Goal: Task Accomplishment & Management: Use online tool/utility

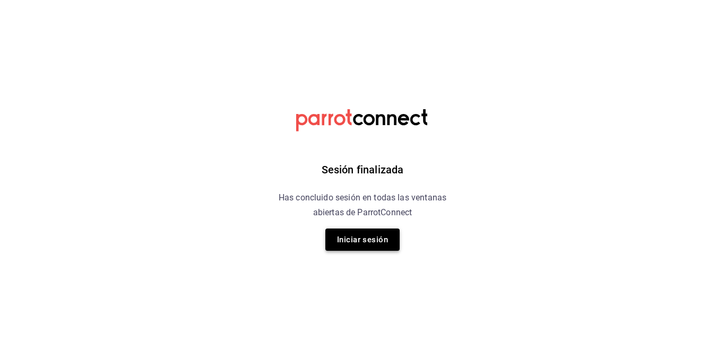
click at [360, 242] on button "Iniciar sesión" at bounding box center [362, 240] width 74 height 22
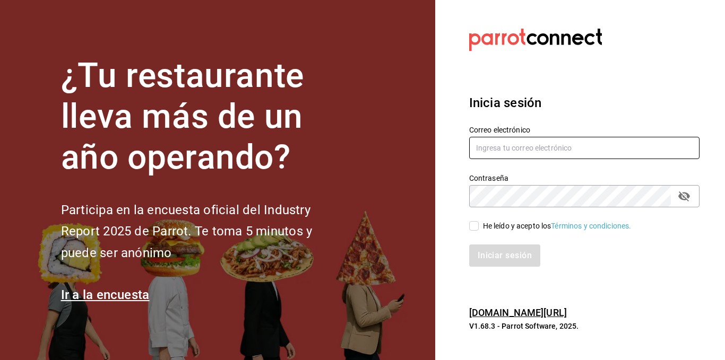
type input "[EMAIL_ADDRESS][DOMAIN_NAME]"
click at [478, 227] on input "He leído y acepto los Términos y condiciones." at bounding box center [474, 226] width 10 height 10
checkbox input "true"
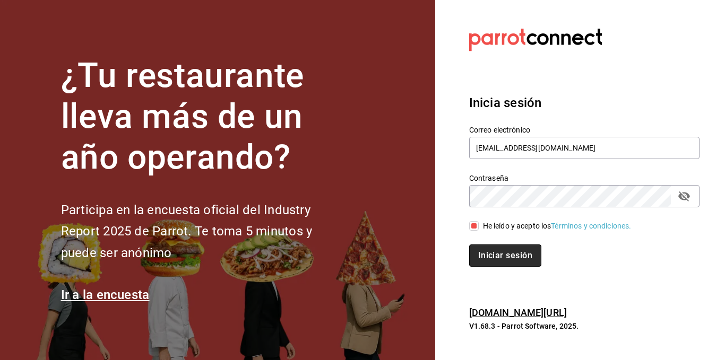
click at [487, 254] on button "Iniciar sesión" at bounding box center [505, 256] width 72 height 22
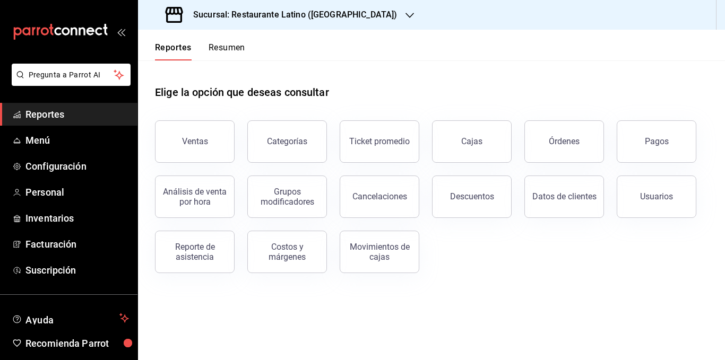
click at [325, 14] on h3 "Sucursal: Restaurante Latino ([GEOGRAPHIC_DATA])" at bounding box center [291, 14] width 212 height 13
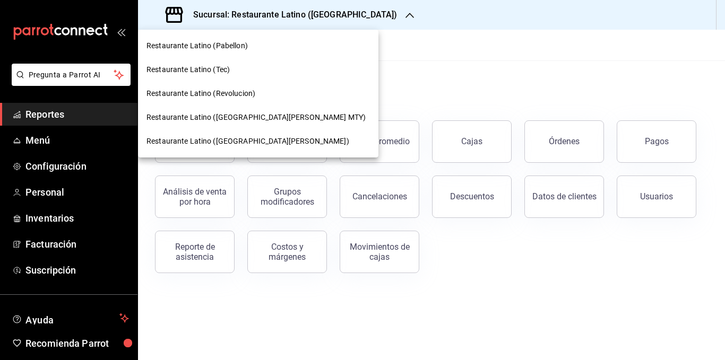
click at [244, 141] on span "Restaurante Latino (San Lucas)" at bounding box center [247, 141] width 203 height 11
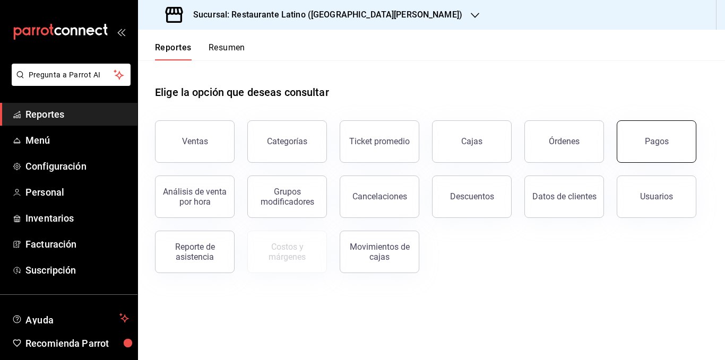
click at [641, 150] on button "Pagos" at bounding box center [657, 141] width 80 height 42
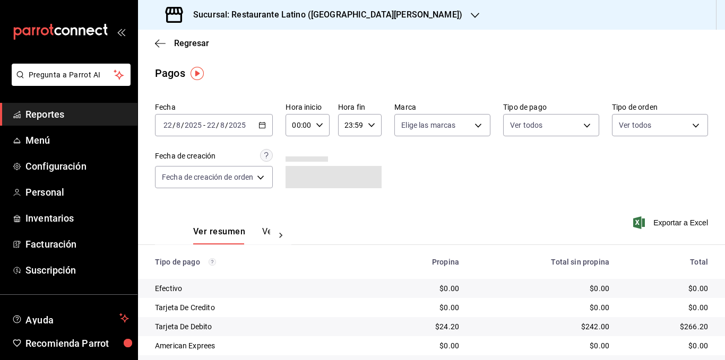
click at [265, 127] on icon "button" at bounding box center [261, 125] width 7 height 7
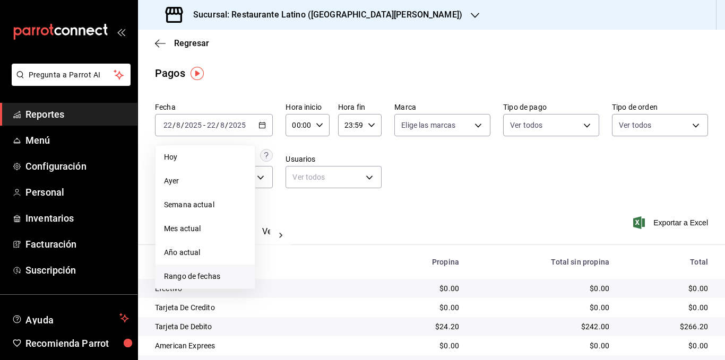
click at [200, 272] on span "Rango de fechas" at bounding box center [205, 276] width 82 height 11
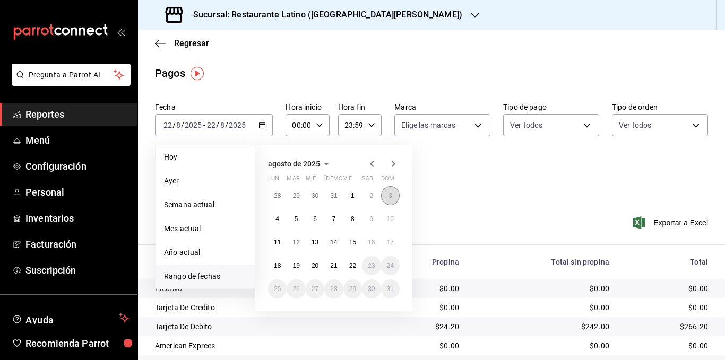
click at [385, 197] on button "3" at bounding box center [390, 195] width 19 height 19
click at [389, 196] on abbr "3" at bounding box center [391, 195] width 4 height 7
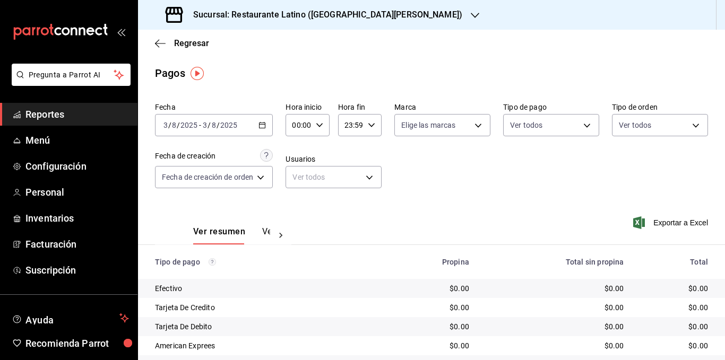
click at [265, 127] on icon "button" at bounding box center [261, 125] width 7 height 7
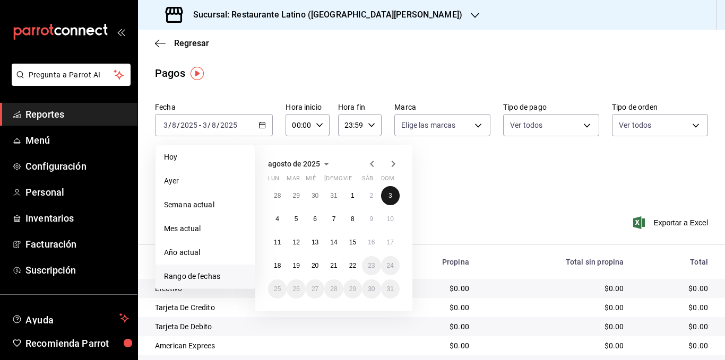
click at [391, 194] on abbr "3" at bounding box center [391, 195] width 4 height 7
click at [281, 221] on button "4" at bounding box center [277, 219] width 19 height 19
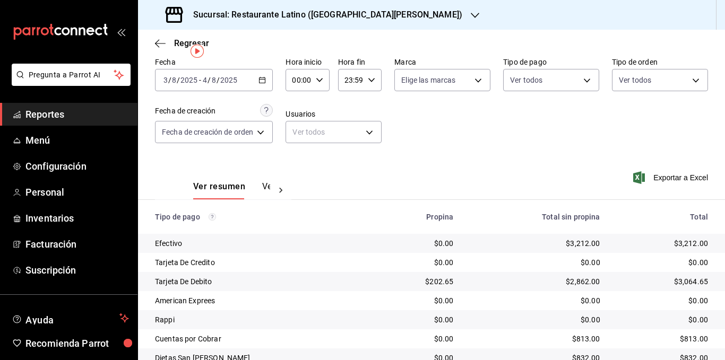
scroll to position [89, 0]
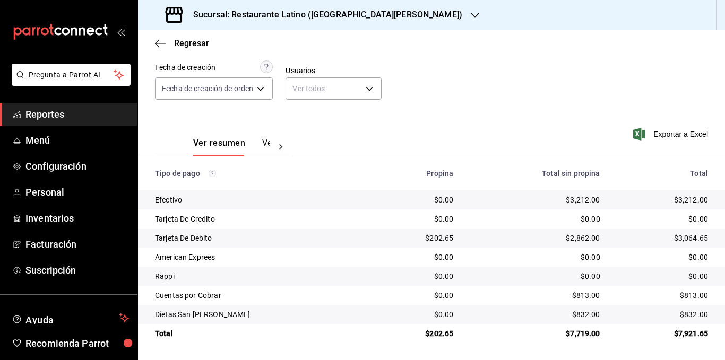
click at [266, 138] on button "Ver pagos" at bounding box center [282, 147] width 40 height 18
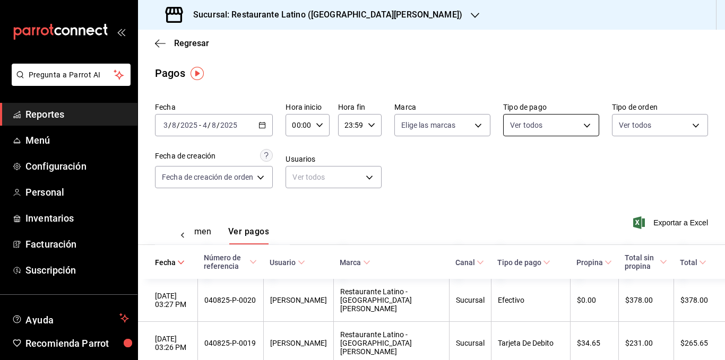
click at [542, 126] on body "Pregunta a Parrot AI Reportes Menú Configuración Personal Inventarios Facturaci…" at bounding box center [362, 180] width 725 height 360
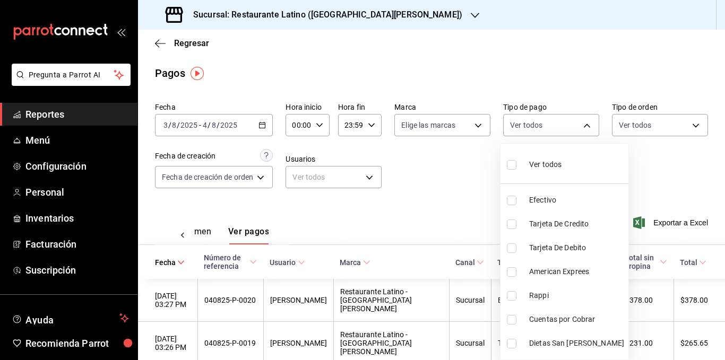
click at [542, 343] on span "Dietas San lucas" at bounding box center [576, 343] width 95 height 11
type input "73018a75-5294-4c60-af9a-9ee74b82865f"
checkbox input "true"
click at [456, 208] on div at bounding box center [362, 180] width 725 height 360
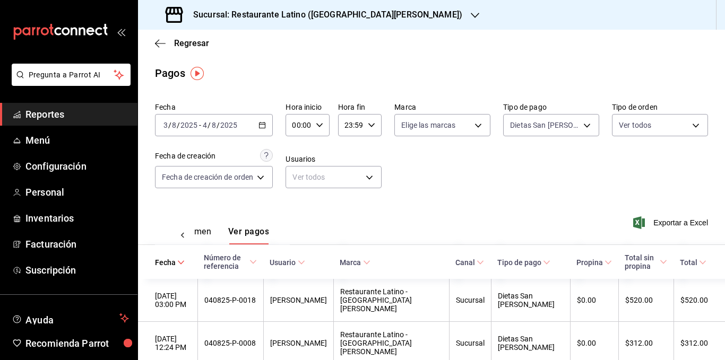
click at [455, 207] on div "Ver resumen Ver pagos Exportar a Excel" at bounding box center [431, 229] width 587 height 56
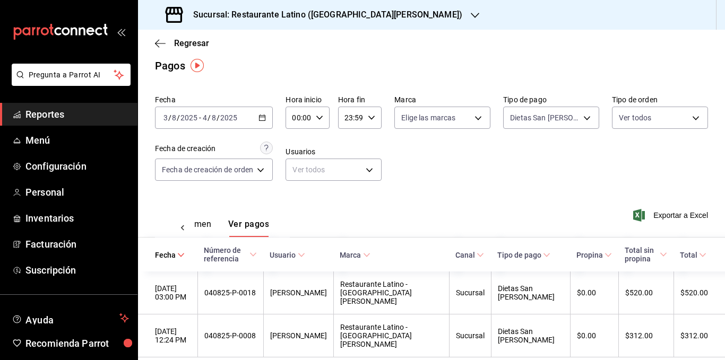
scroll to position [8, 0]
